Goal: Complete application form: Complete application form

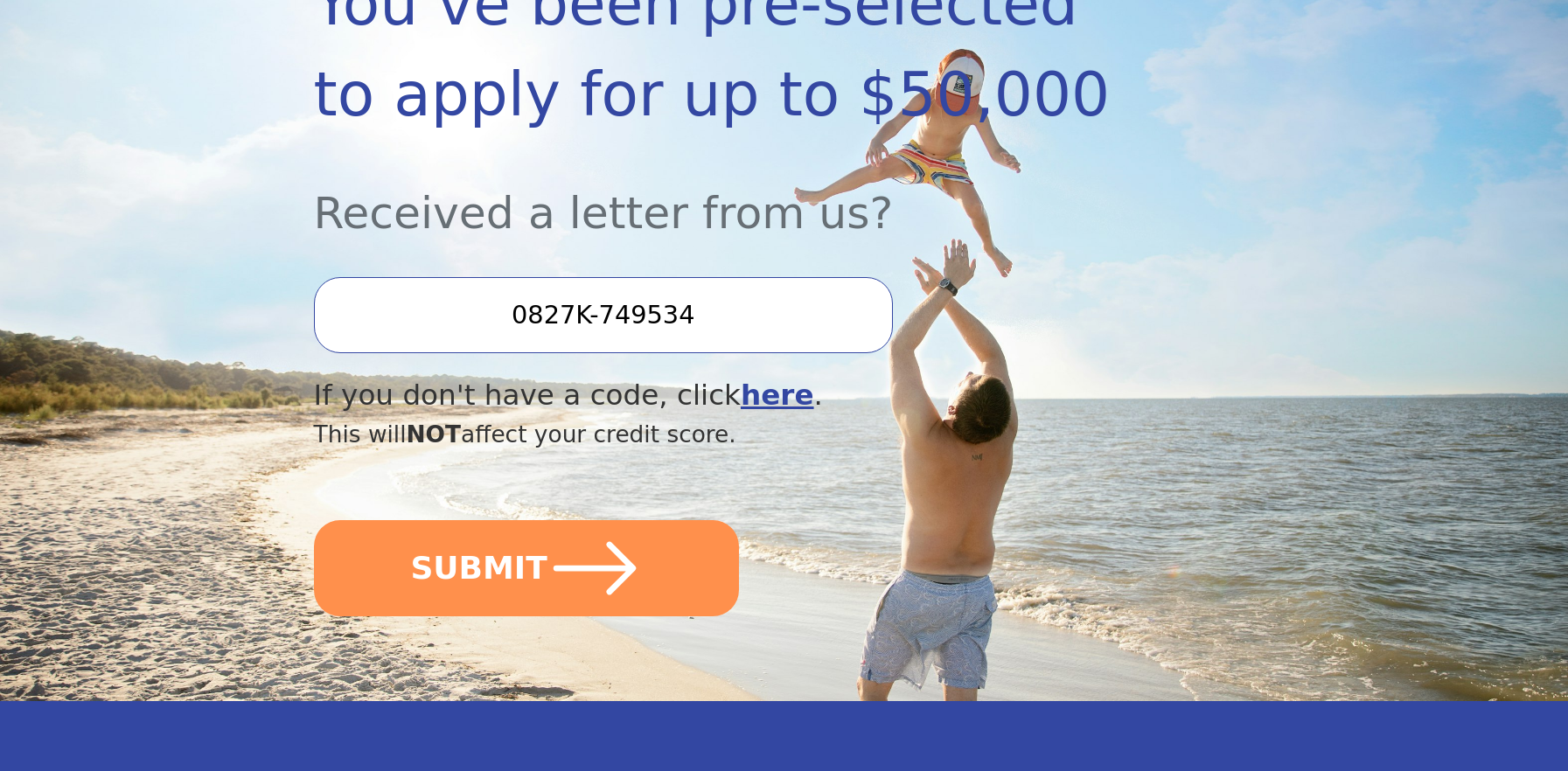
scroll to position [428, 0]
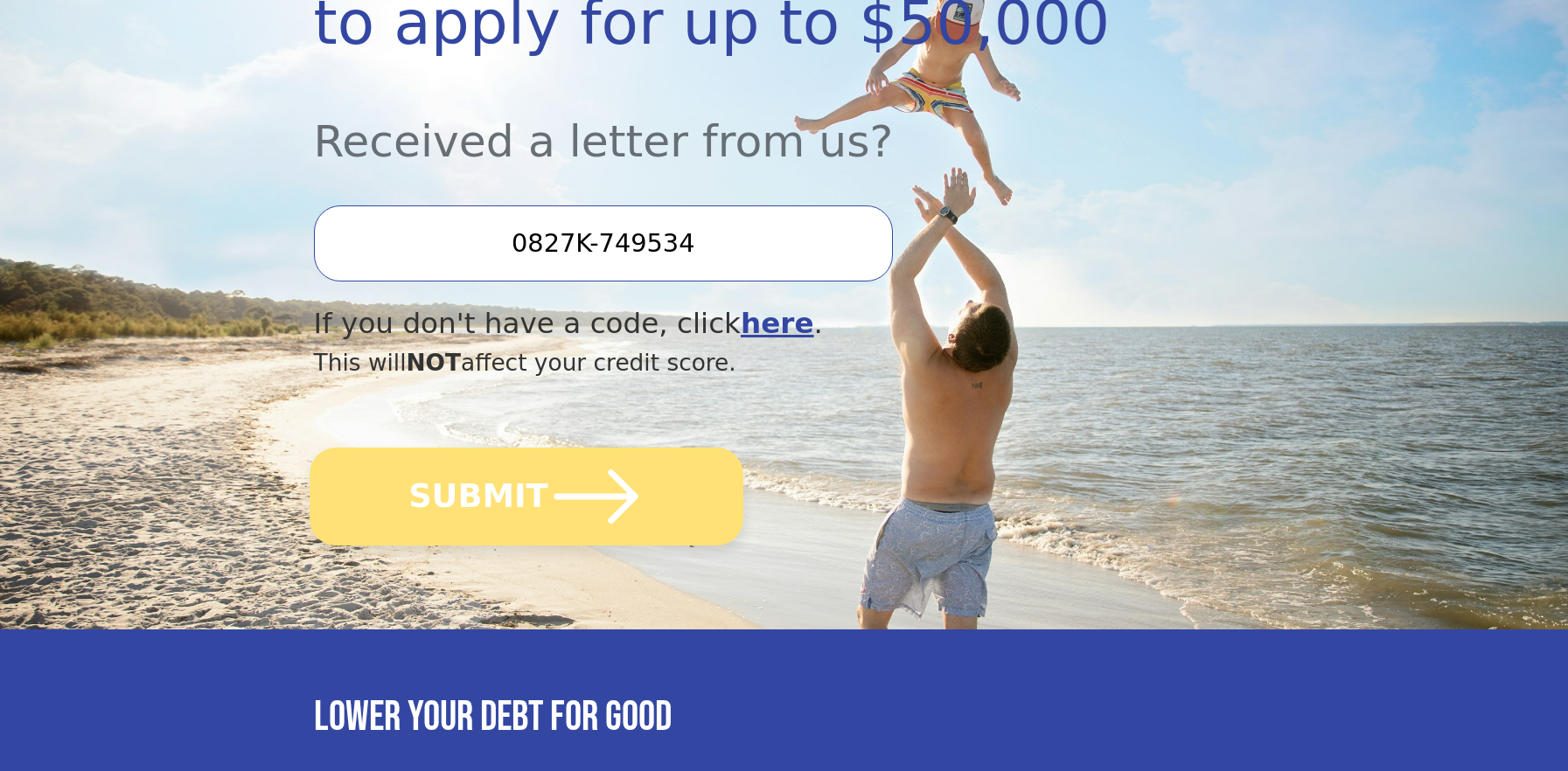
click at [612, 479] on icon "submit" at bounding box center [595, 496] width 84 height 54
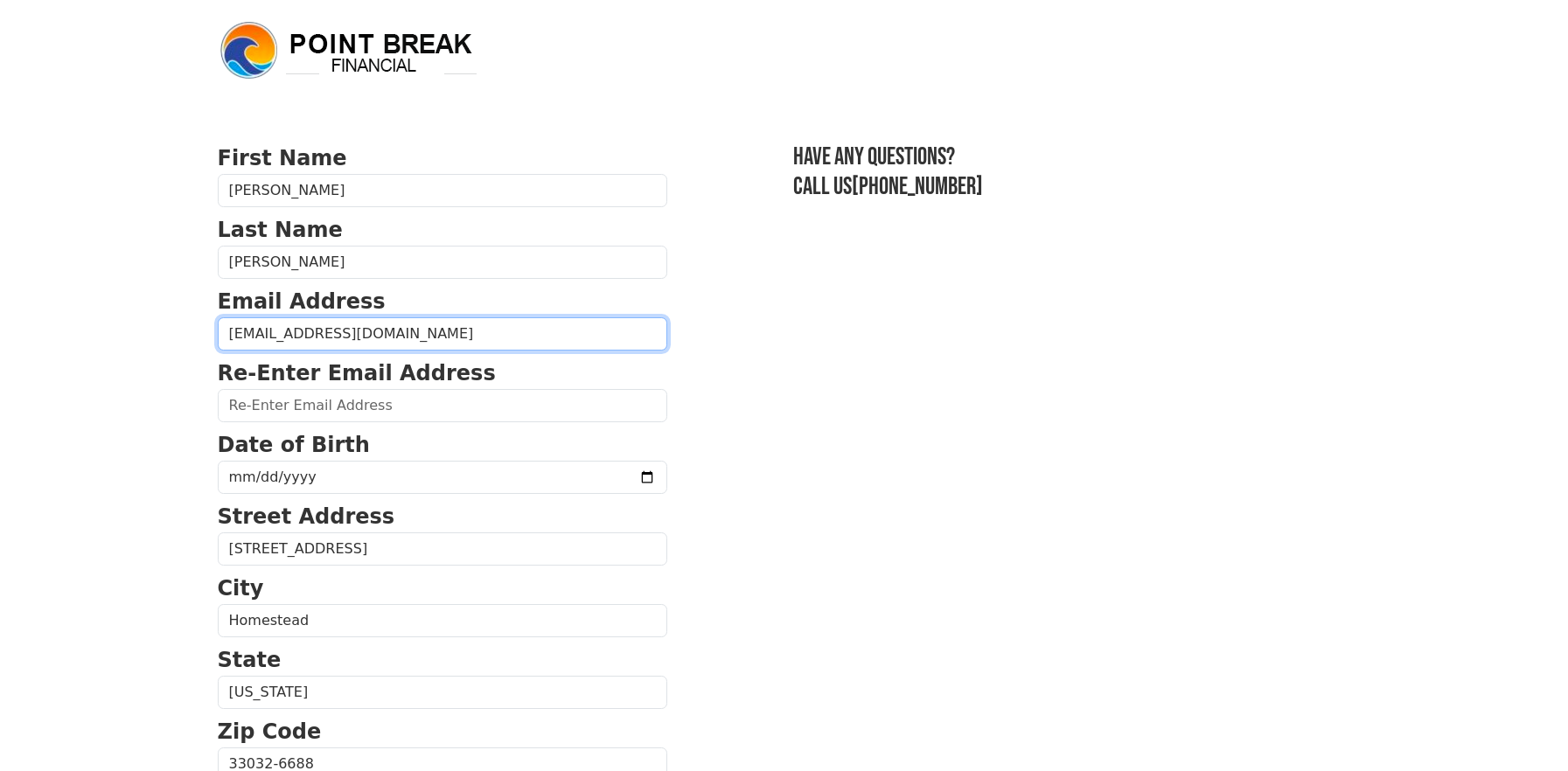
click at [457, 335] on input "acrconcreteservices@gmail.com" at bounding box center [442, 333] width 449 height 33
type input "acrconcreteservices@gmail.com"
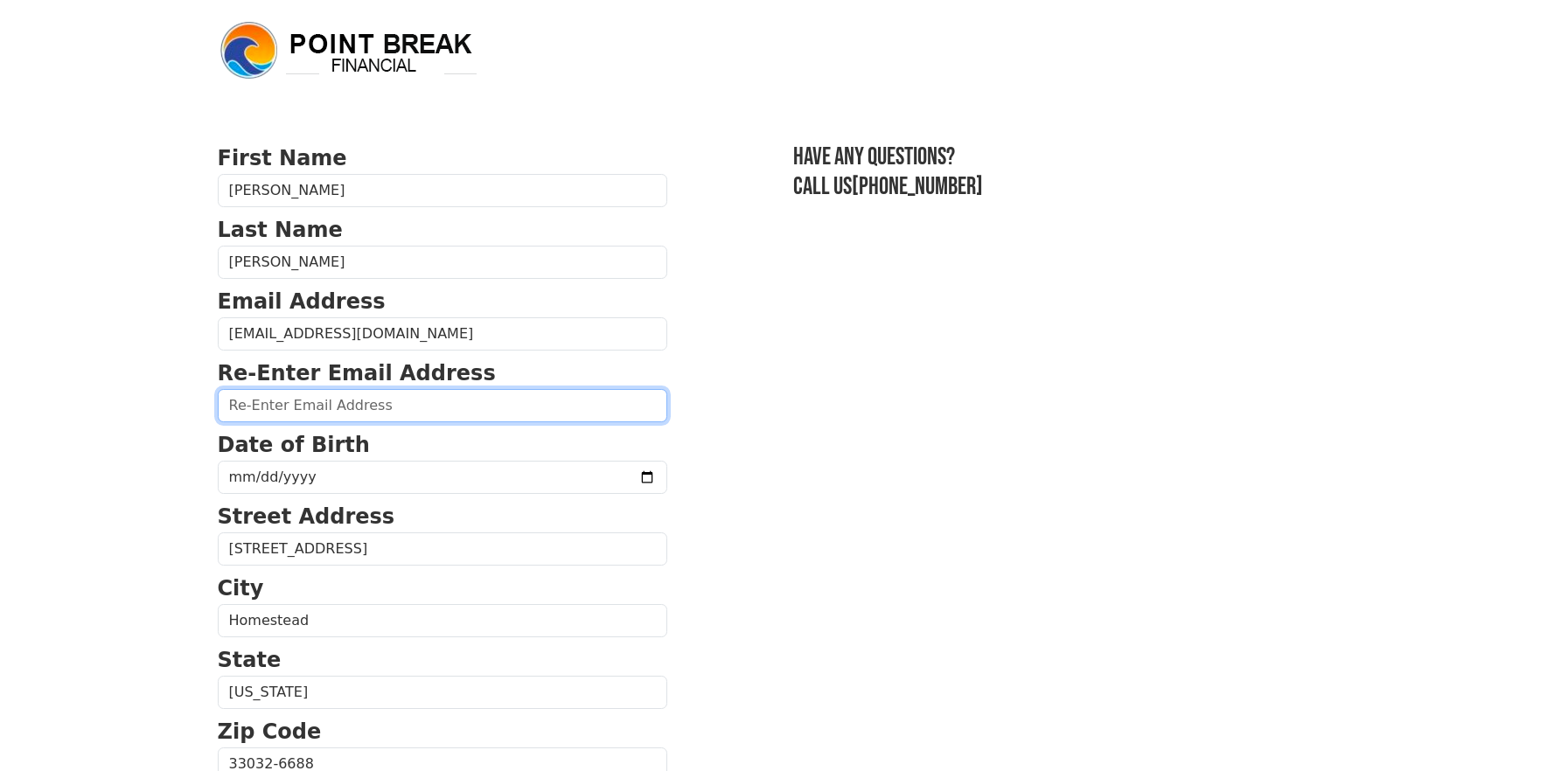
paste input "acrconcreteservices@gmail.com"
type input "acrconcreteservices@gmail.com"
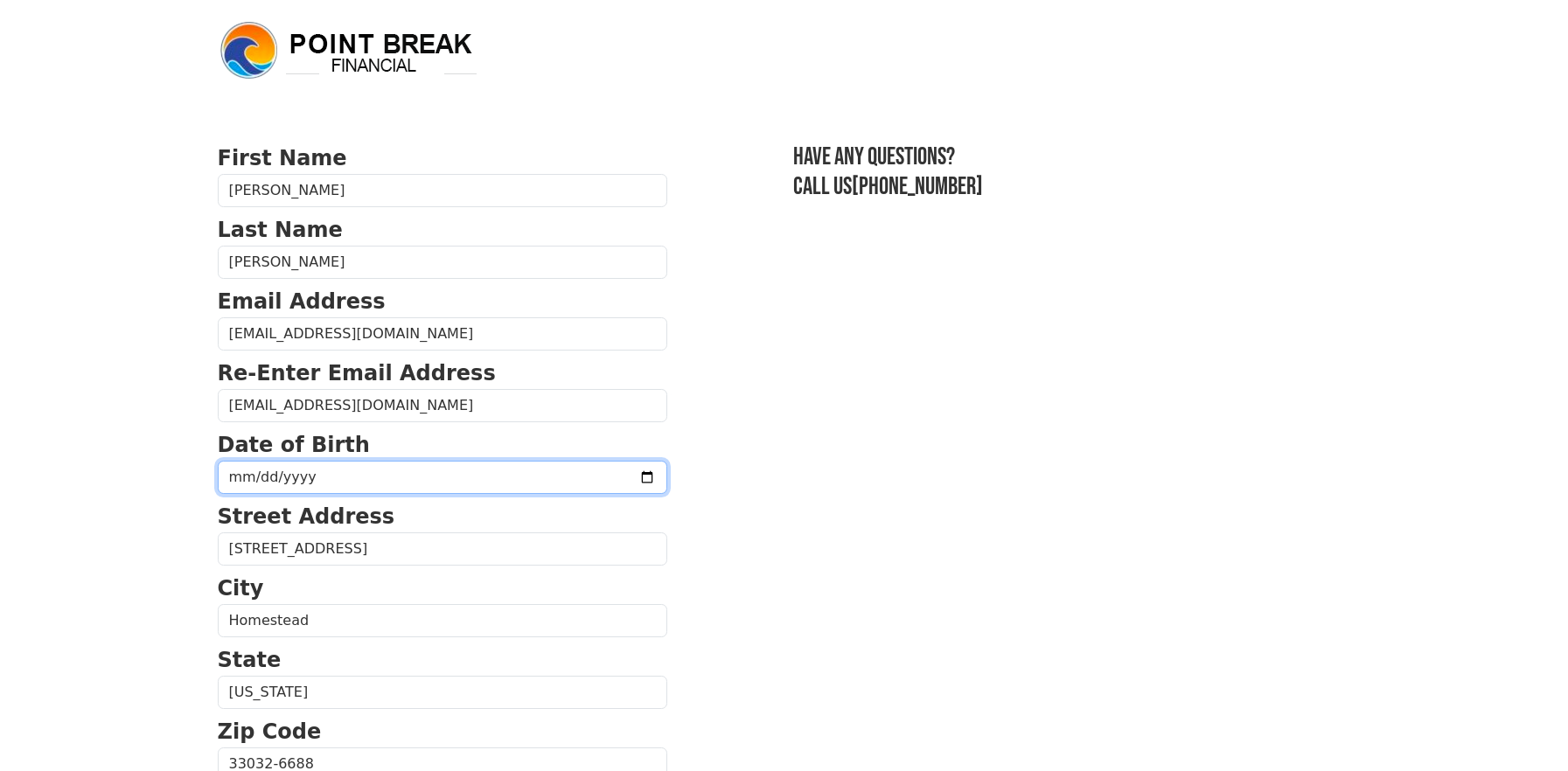
click at [227, 481] on input "date" at bounding box center [442, 477] width 449 height 33
type input "1983-08-22"
click at [880, 504] on section "First Name Rafael Last Name Hernandez Email Address acrconcreteservices@gmail.c…" at bounding box center [784, 765] width 1133 height 1247
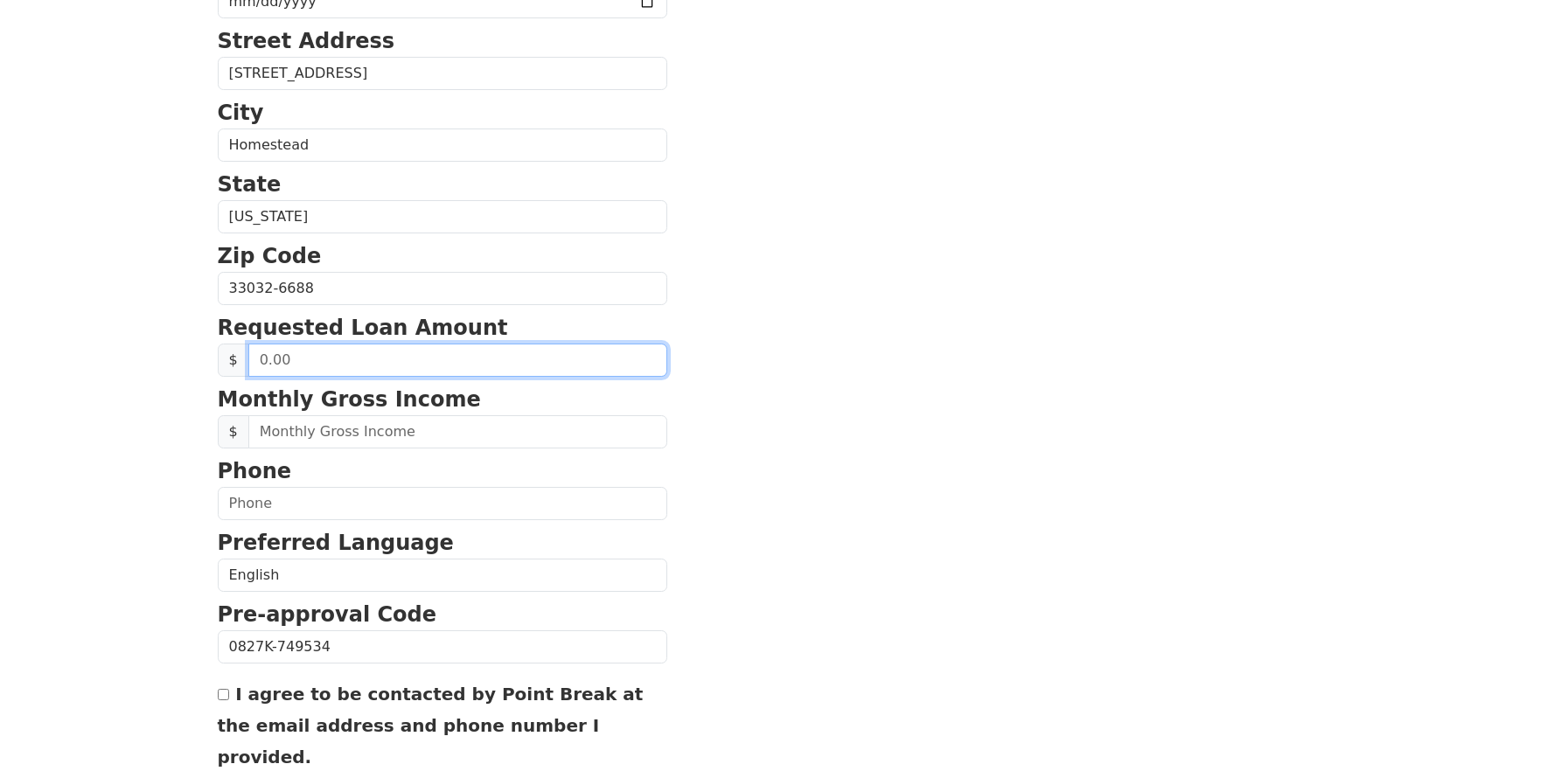
scroll to position [477, 0]
click at [268, 367] on input "text" at bounding box center [458, 359] width 419 height 33
click at [366, 366] on input "text" at bounding box center [458, 359] width 419 height 33
type input "0.00"
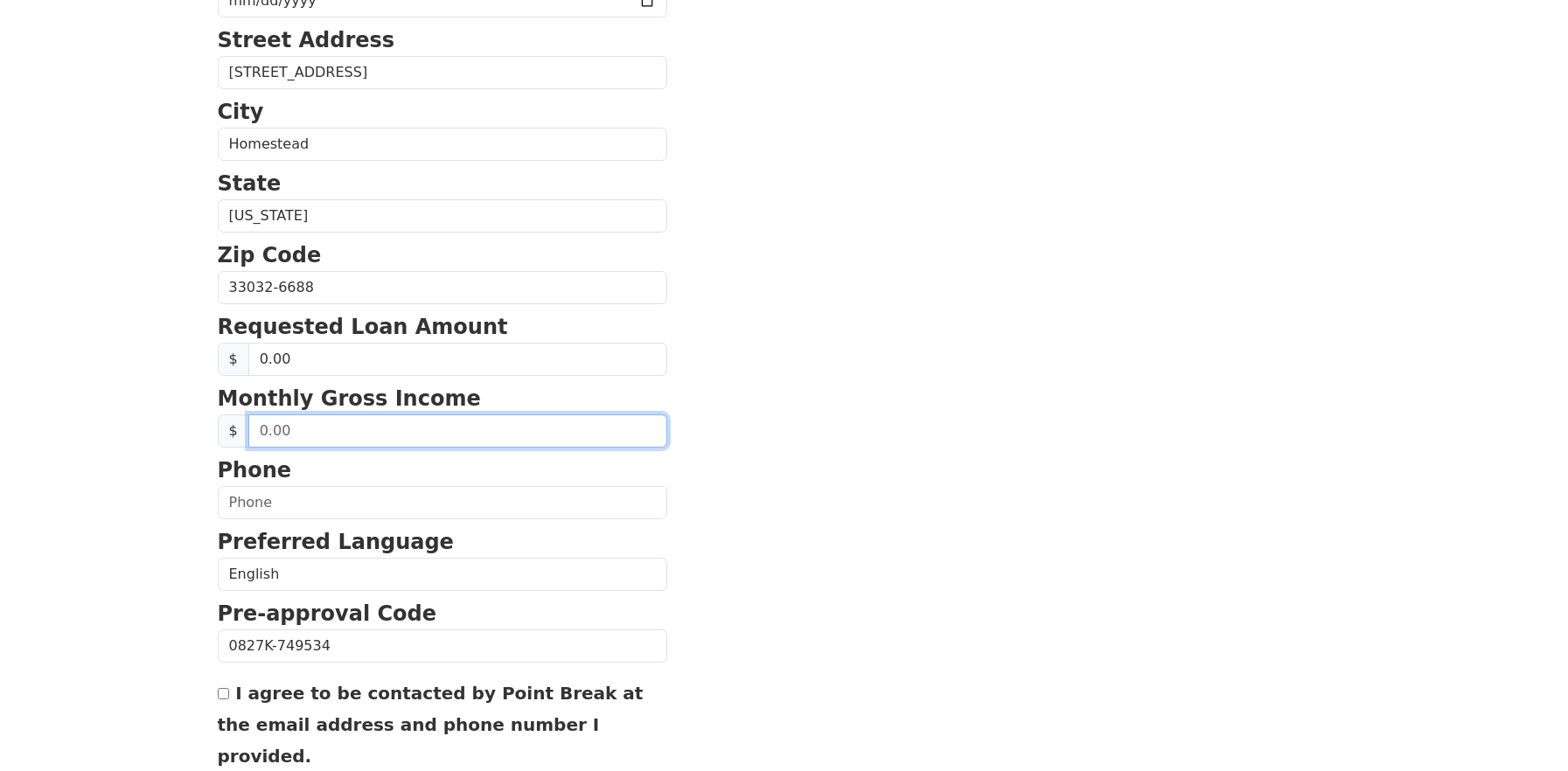
click at [396, 432] on input "text" at bounding box center [458, 430] width 419 height 33
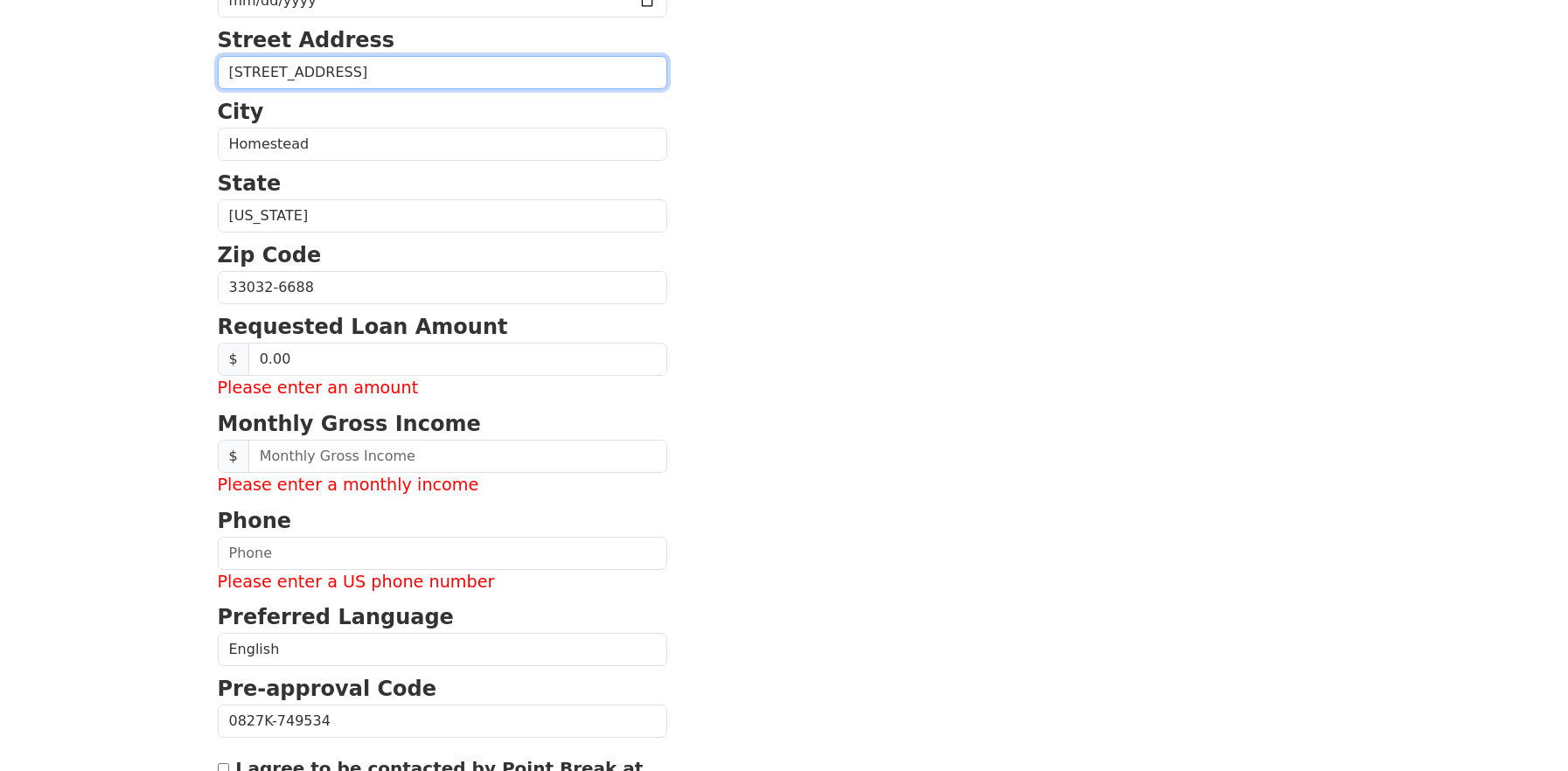
type input "13418 SW 260th Ln"
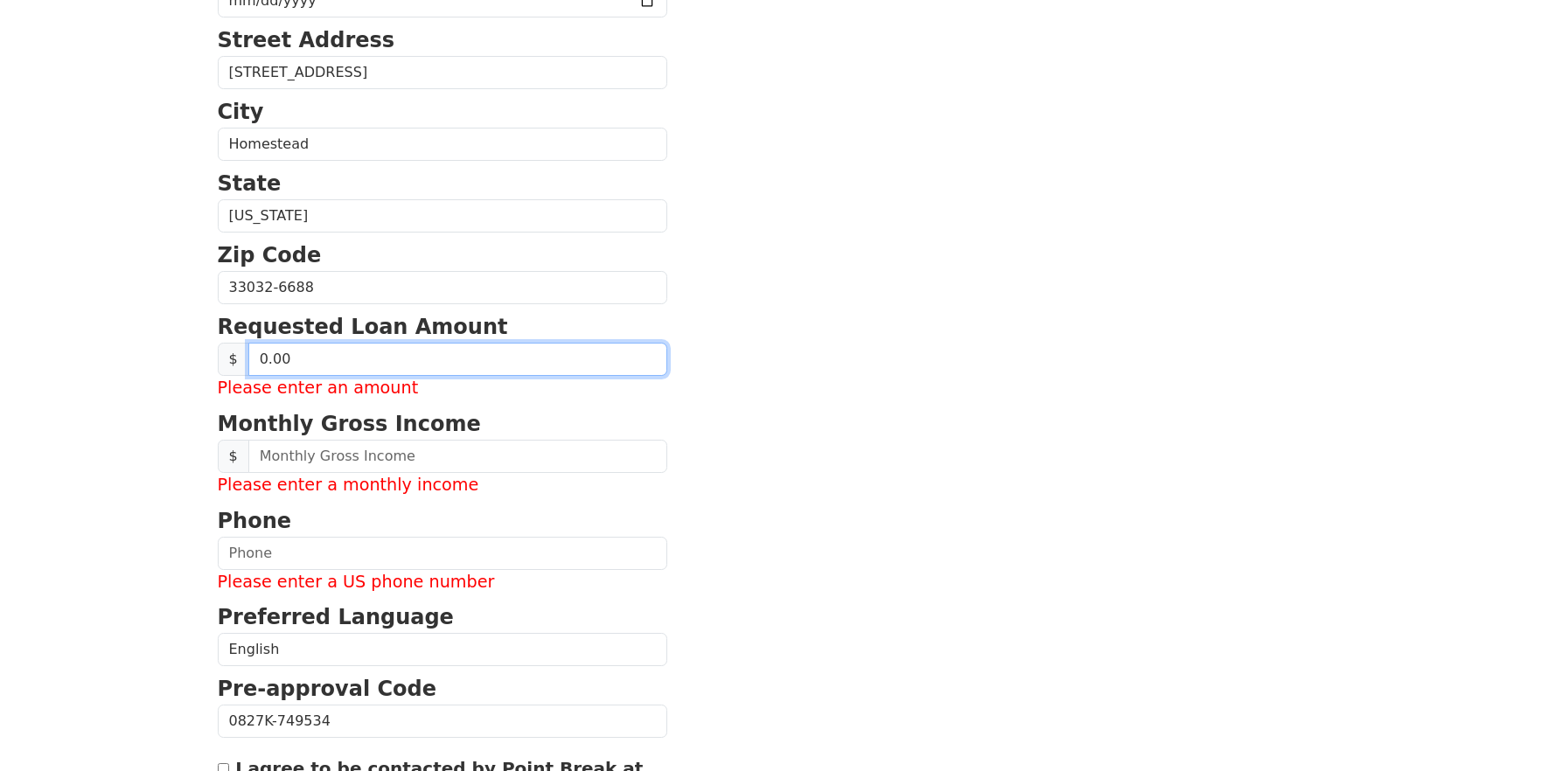
click at [292, 362] on input "0.00" at bounding box center [458, 359] width 419 height 33
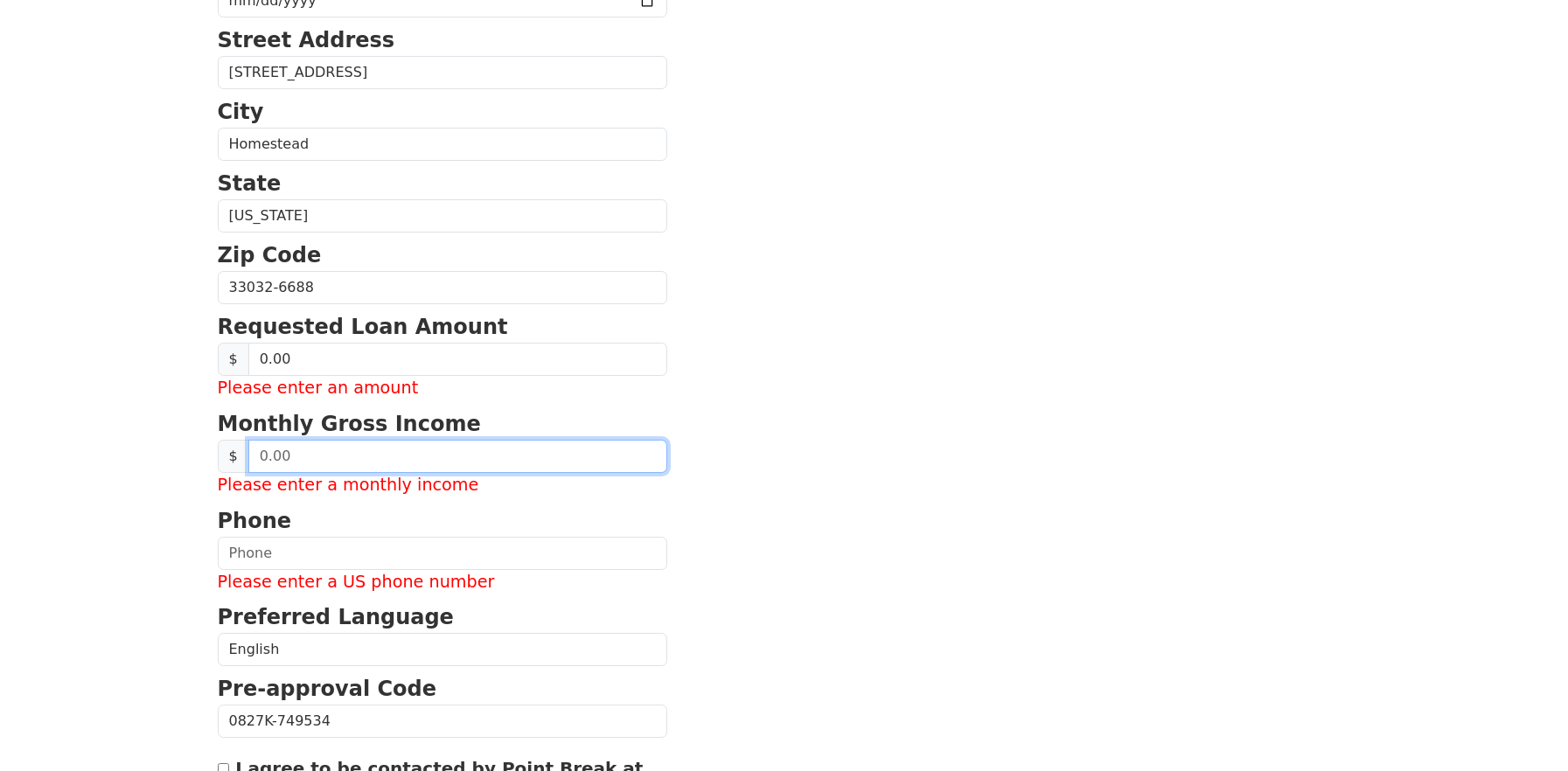
click at [270, 460] on input "text" at bounding box center [458, 456] width 419 height 33
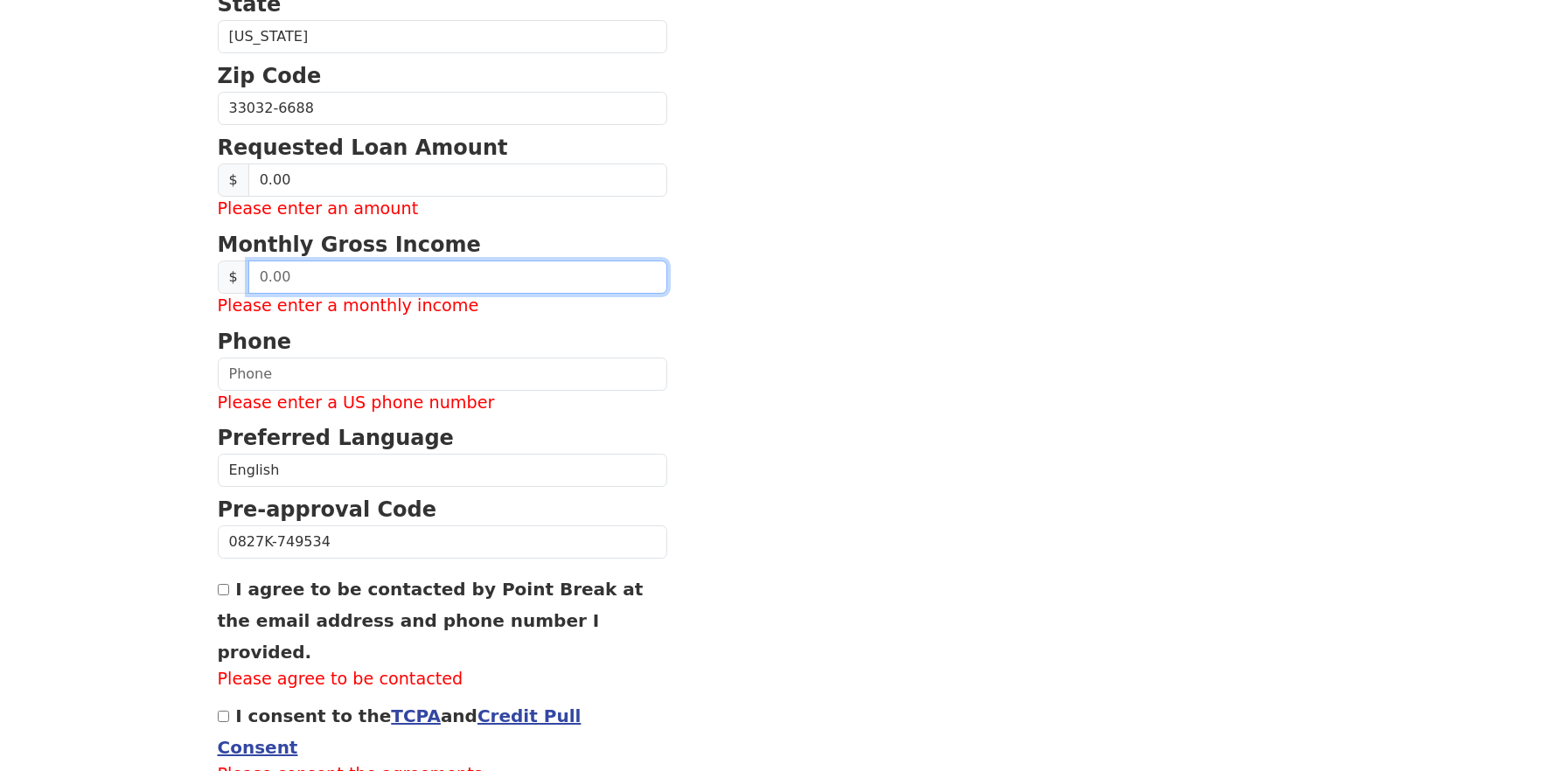
scroll to position [659, 0]
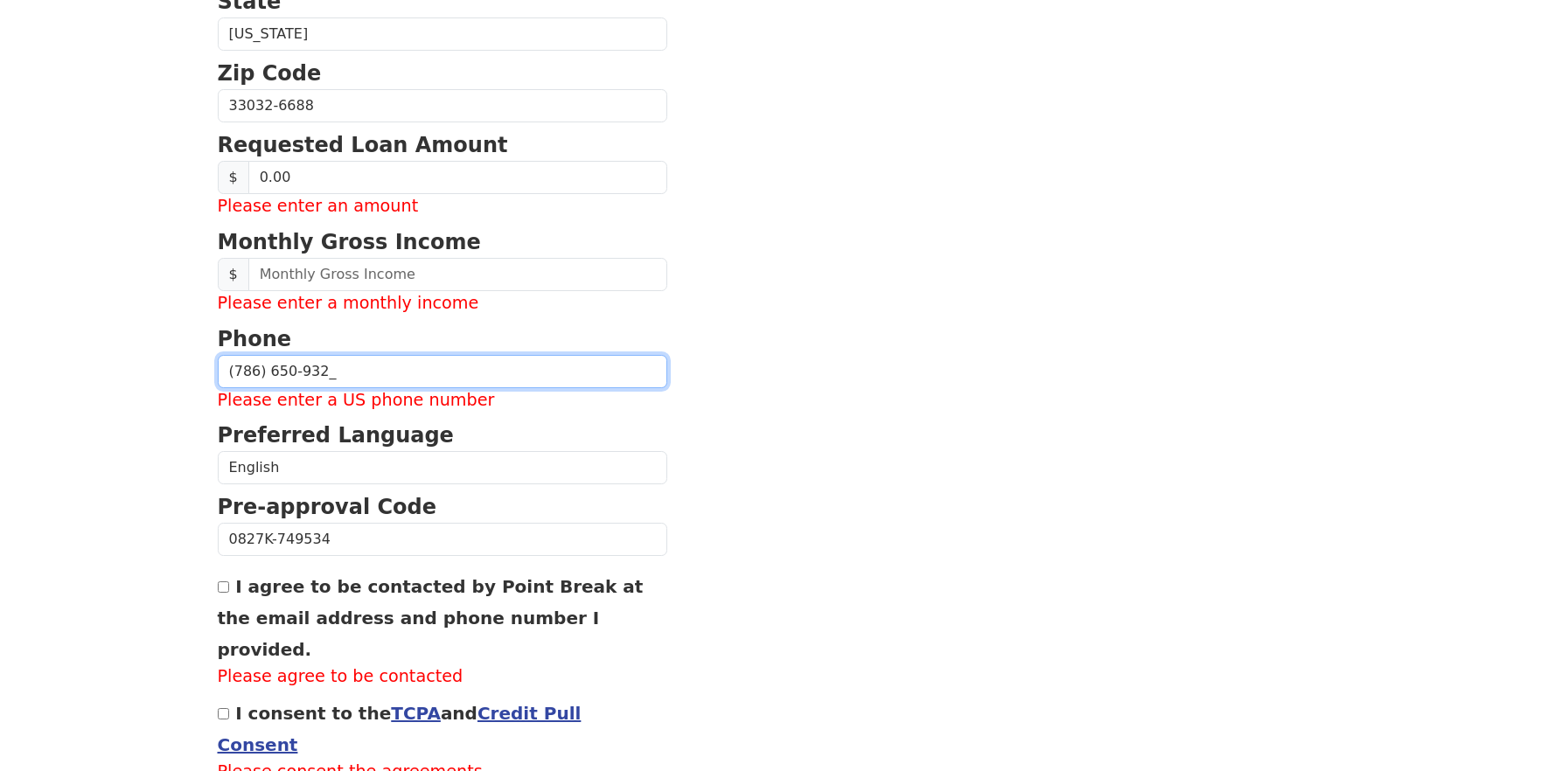
type input "(786) 650-9328"
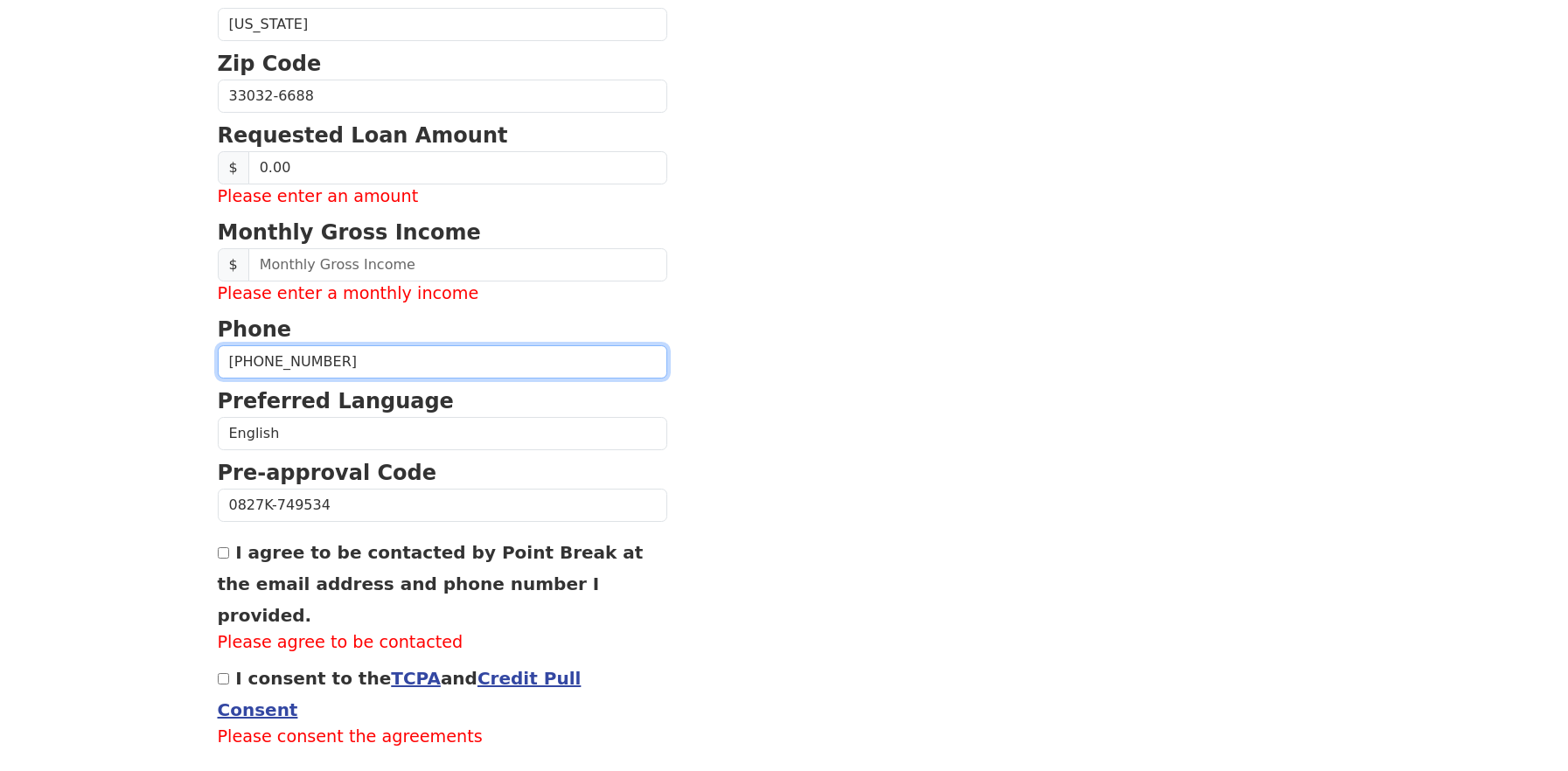
scroll to position [671, 0]
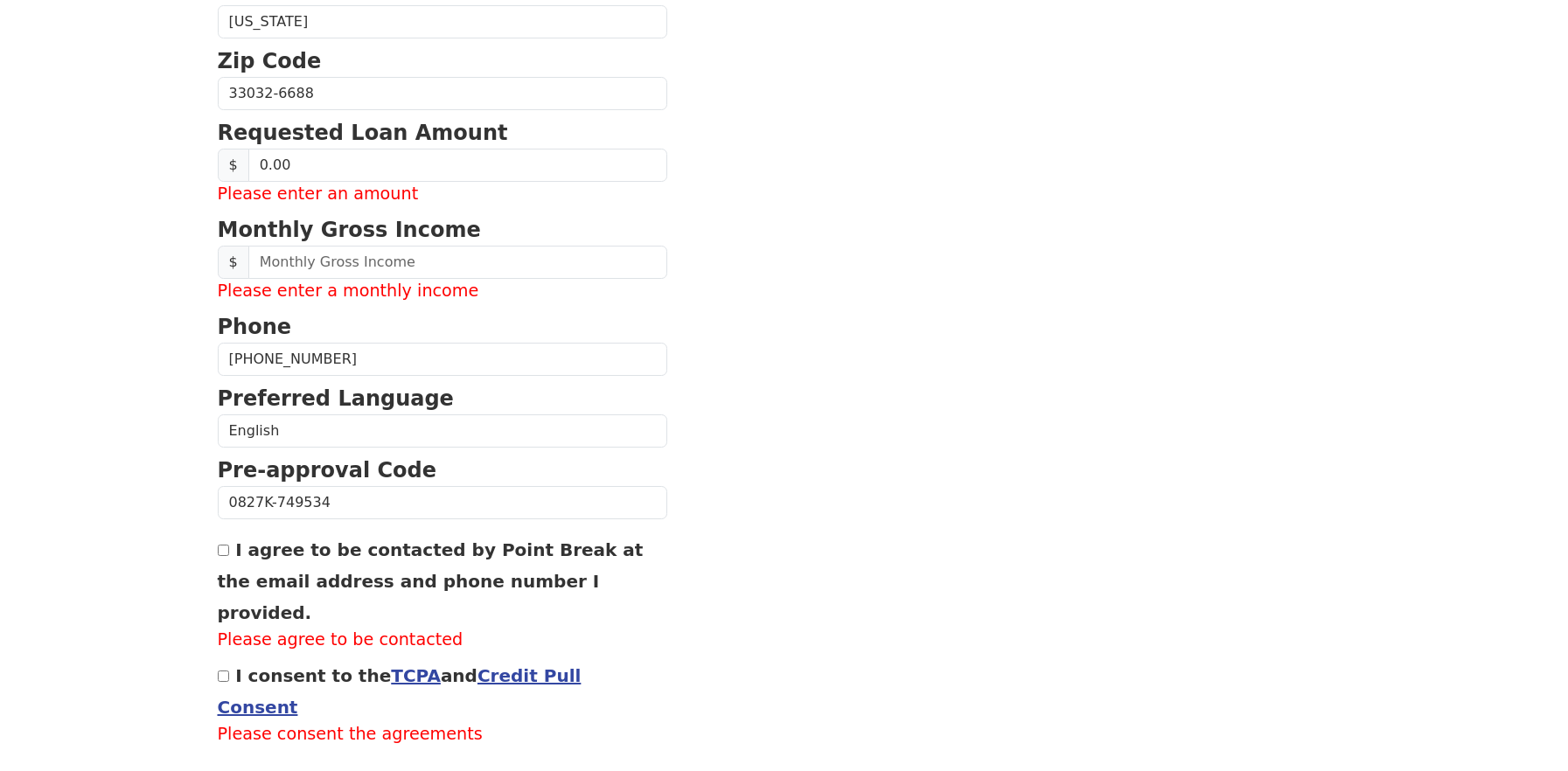
click at [224, 550] on input "I agree to be contacted by Point Break at the email address and phone number I …" at bounding box center [224, 550] width 11 height 11
checkbox input "true"
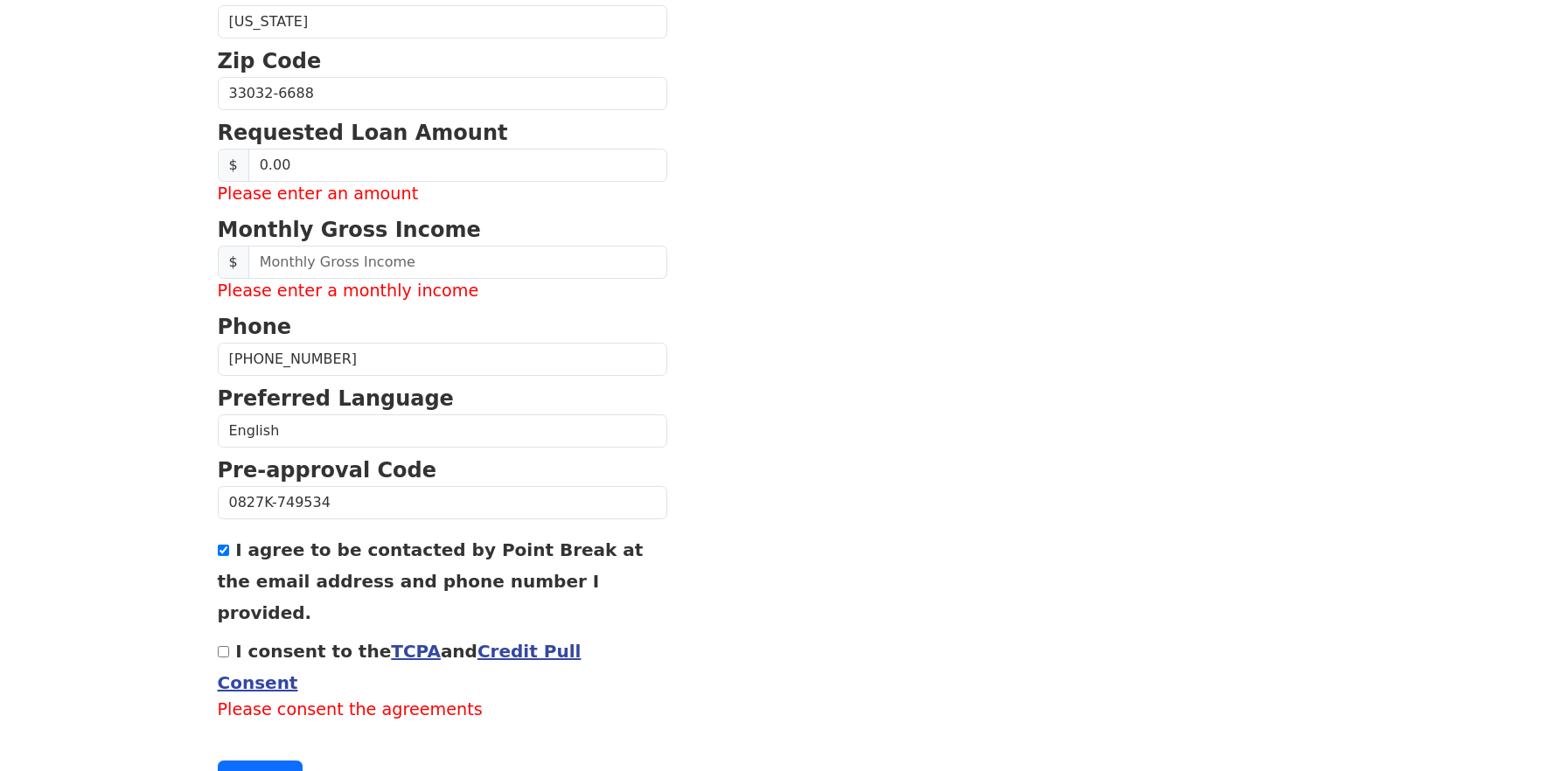
click at [225, 646] on input "I consent to the TCPA and Credit Pull Consent" at bounding box center [224, 652] width 11 height 11
checkbox input "true"
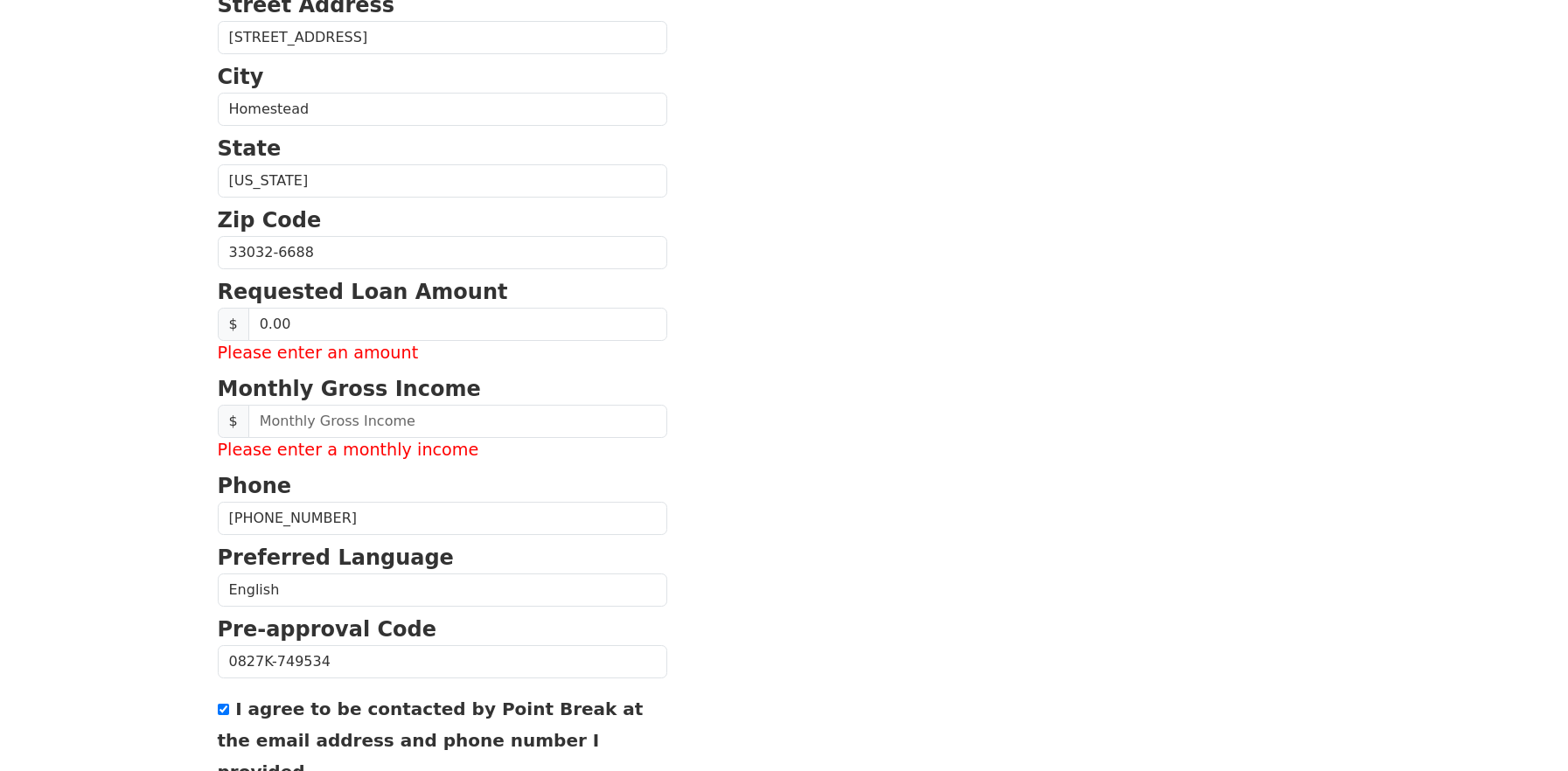
scroll to position [511, 0]
click at [259, 327] on input "0.00" at bounding box center [458, 325] width 419 height 33
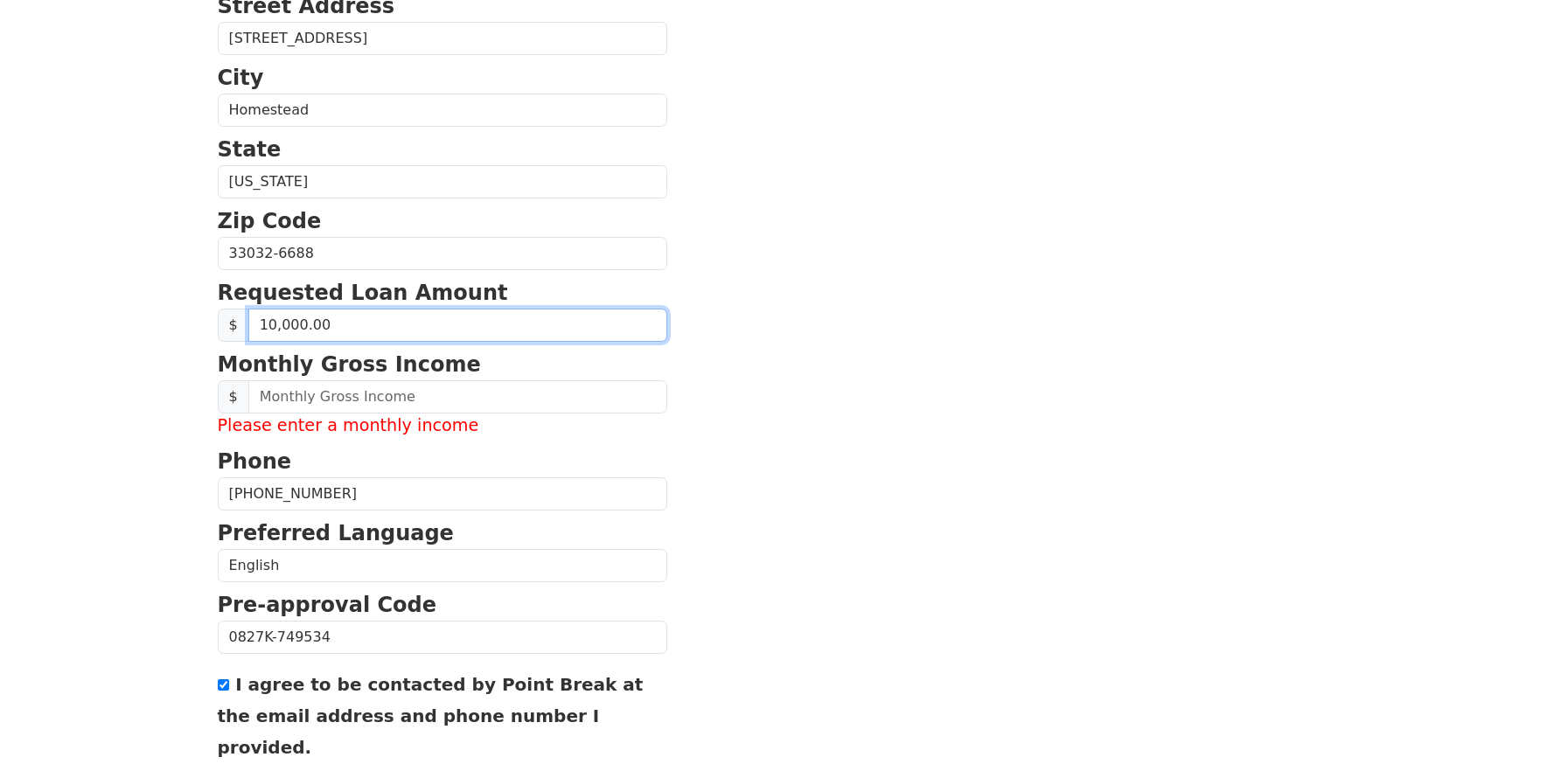
type input "100,000.00"
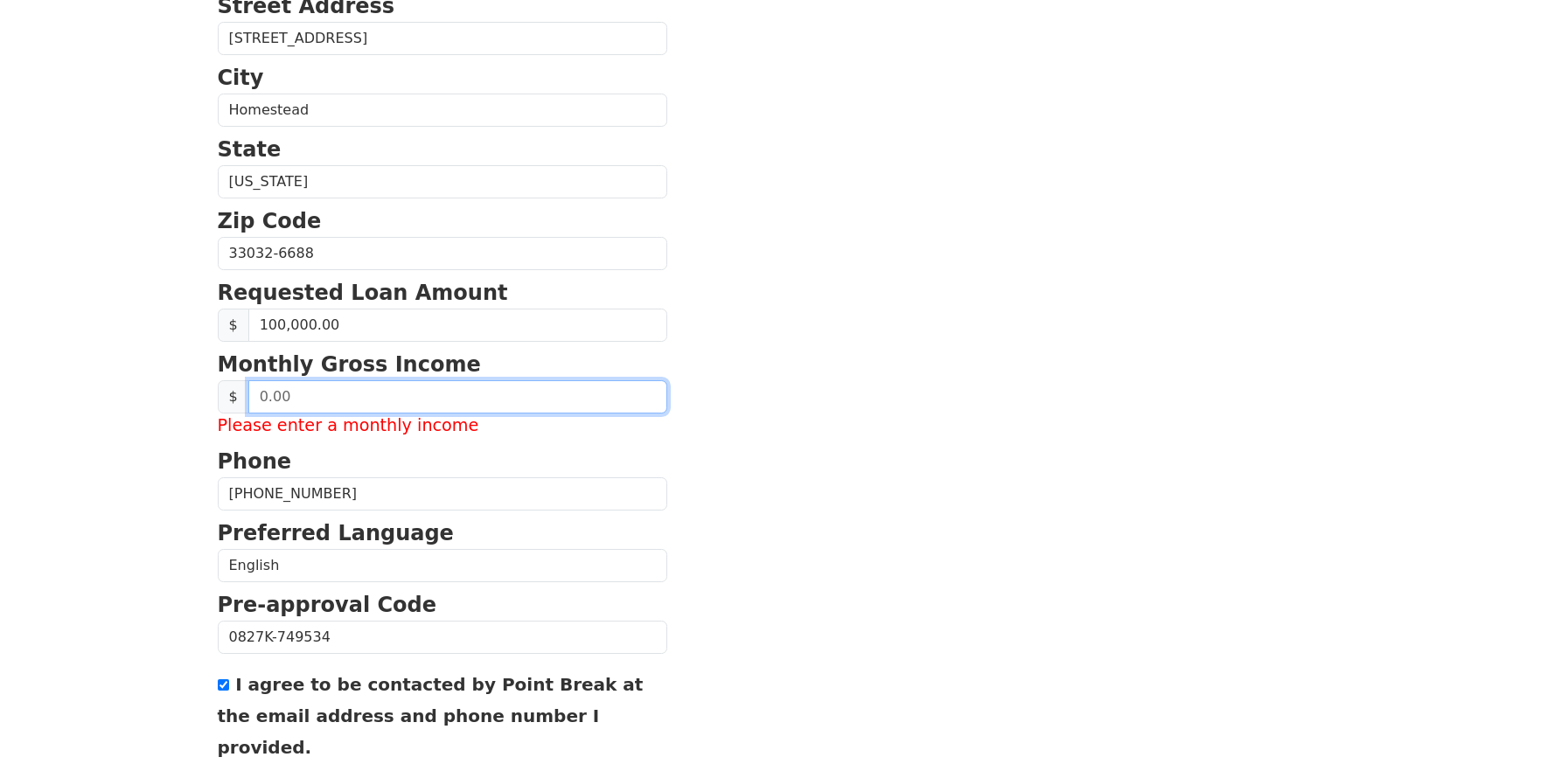
click at [254, 396] on input "text" at bounding box center [458, 396] width 419 height 33
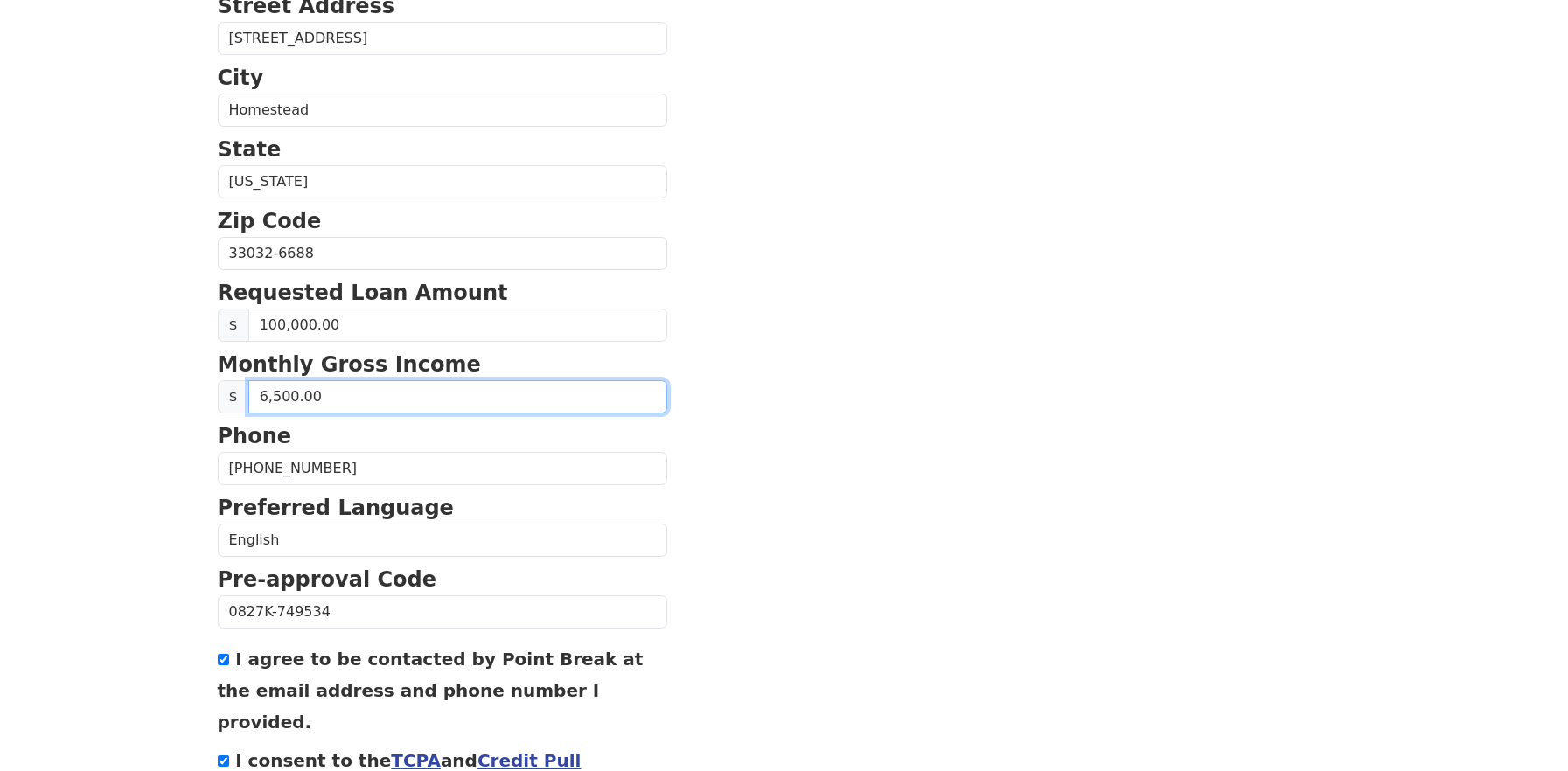
type input "65,000.00"
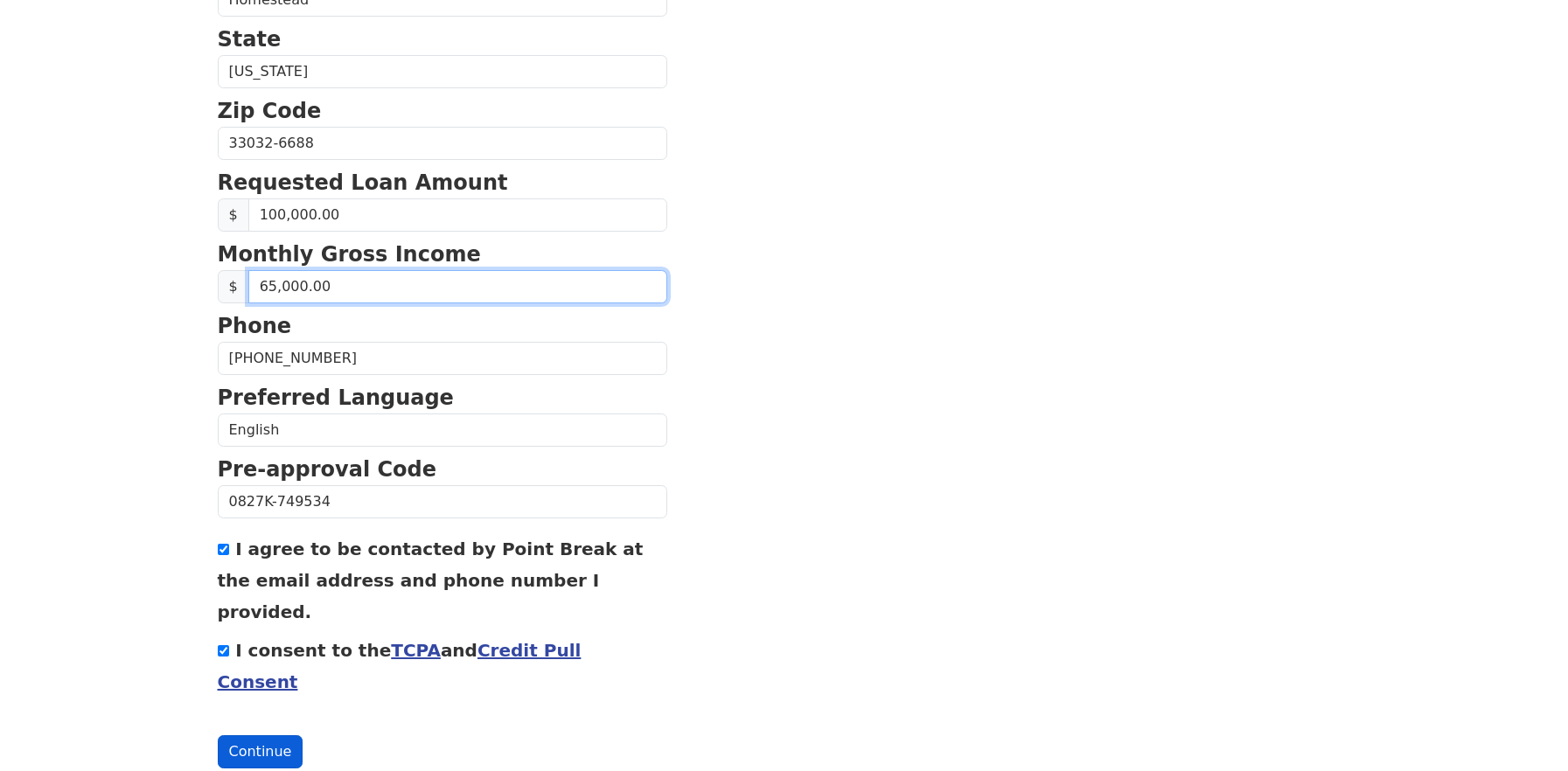
scroll to position [620, 0]
click at [242, 736] on button "Continue" at bounding box center [260, 752] width 86 height 33
